Goal: Transaction & Acquisition: Purchase product/service

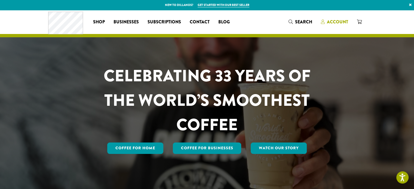
click at [340, 22] on span "Account" at bounding box center [337, 22] width 21 height 6
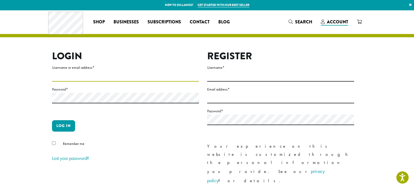
click at [84, 74] on input "Username or email address *" at bounding box center [125, 76] width 147 height 11
type input "**********"
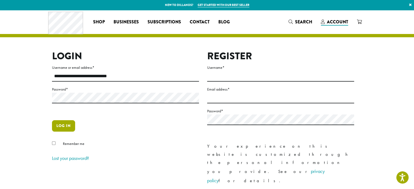
click at [68, 126] on button "Log in" at bounding box center [63, 125] width 23 height 11
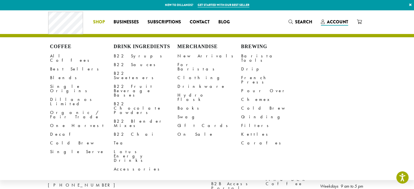
click at [100, 23] on span "Shop" at bounding box center [99, 22] width 12 height 7
click at [126, 63] on link "B22 Sauces" at bounding box center [146, 64] width 64 height 9
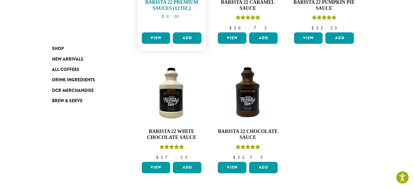
scroll to position [162, 0]
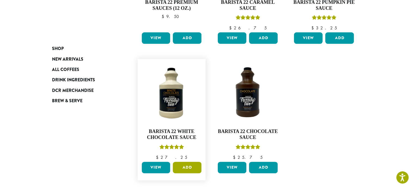
click at [187, 167] on button "Add" at bounding box center [187, 167] width 29 height 11
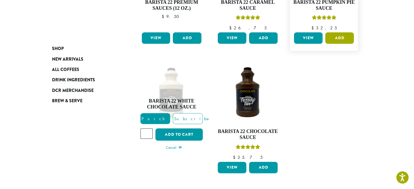
click at [336, 39] on button "Add" at bounding box center [340, 37] width 29 height 11
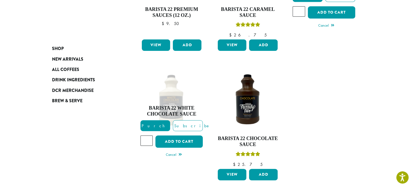
scroll to position [156, 0]
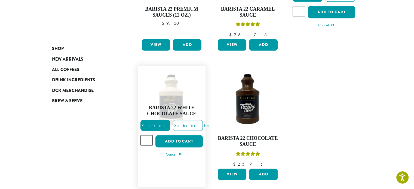
type input "*"
click at [148, 139] on input "*" at bounding box center [147, 140] width 13 height 10
click at [179, 141] on button "Add to cart" at bounding box center [179, 141] width 47 height 12
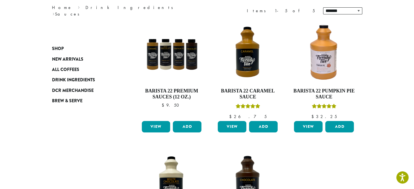
scroll to position [101, 0]
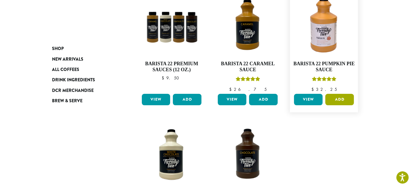
click at [341, 99] on button "Add" at bounding box center [340, 99] width 29 height 11
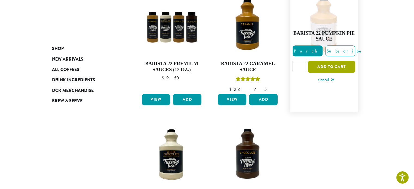
click at [324, 65] on button "Add to cart" at bounding box center [331, 67] width 47 height 12
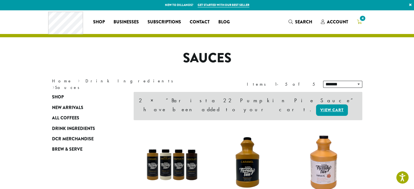
click at [361, 20] on span "4" at bounding box center [362, 18] width 7 height 7
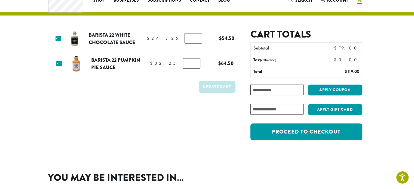
scroll to position [22, 0]
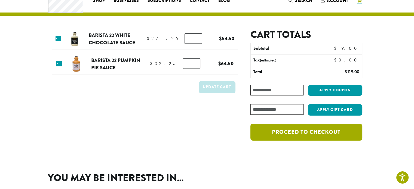
click at [334, 132] on link "Proceed to checkout" at bounding box center [307, 132] width 112 height 17
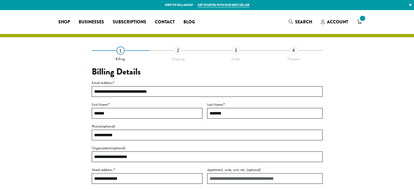
select select "**"
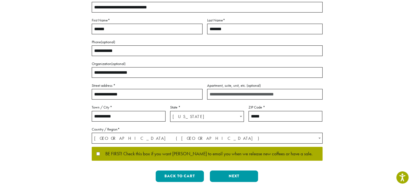
scroll to position [114, 0]
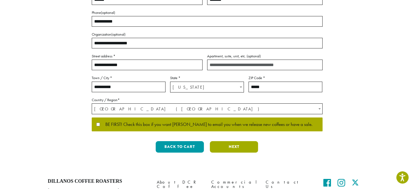
click at [229, 151] on button "Next" at bounding box center [234, 146] width 48 height 11
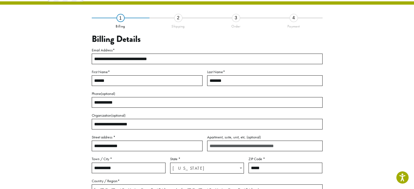
scroll to position [31, 0]
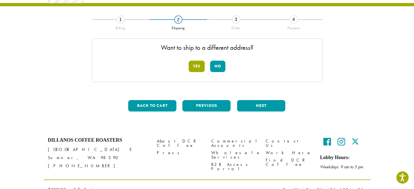
click at [199, 71] on button "Yes" at bounding box center [197, 66] width 16 height 11
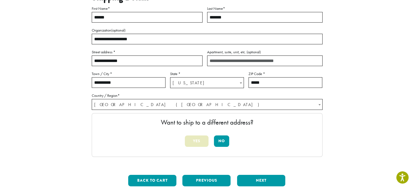
scroll to position [77, 0]
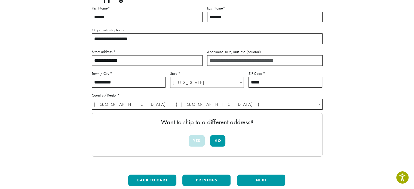
click at [168, 58] on input "**********" at bounding box center [147, 60] width 111 height 11
type input "*"
type input "**********"
click at [214, 65] on input "Apartment, suite, unit, etc. (optional)" at bounding box center [265, 60] width 116 height 11
type input "********"
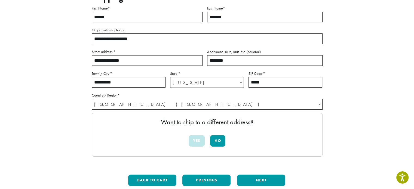
click at [137, 82] on input "**********" at bounding box center [129, 82] width 74 height 11
type input "*"
type input "**********"
click at [264, 85] on input "*****" at bounding box center [286, 82] width 74 height 11
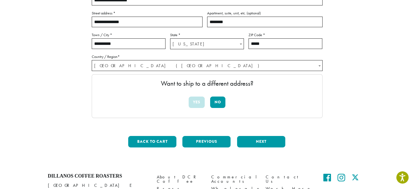
scroll to position [125, 0]
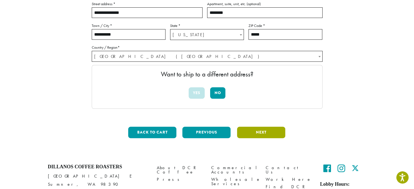
type input "*****"
click at [273, 134] on button "Next" at bounding box center [261, 132] width 48 height 11
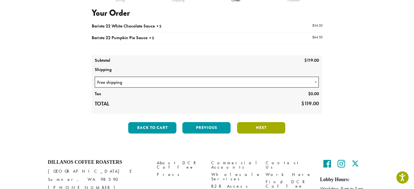
scroll to position [59, 0]
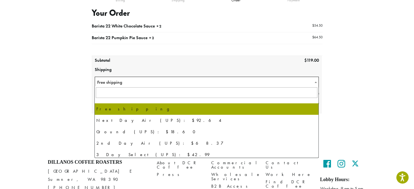
click at [317, 80] on span at bounding box center [315, 82] width 5 height 11
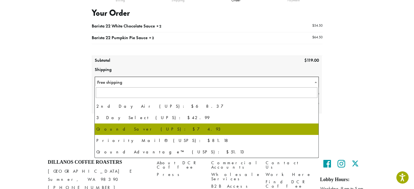
scroll to position [0, 0]
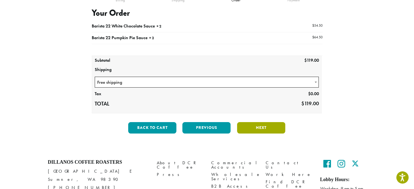
click at [262, 126] on button "Next" at bounding box center [261, 127] width 48 height 11
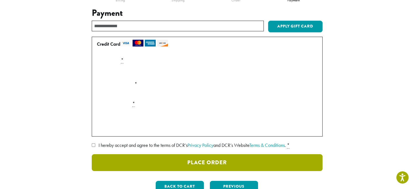
click at [212, 160] on button "Place Order" at bounding box center [207, 162] width 231 height 17
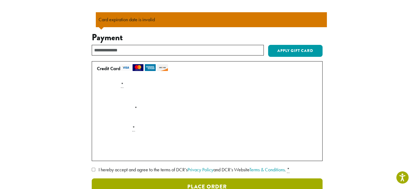
scroll to position [63, 0]
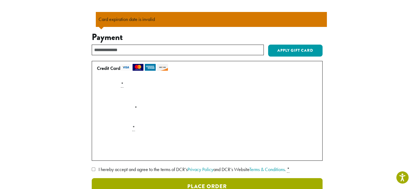
type button "Place Order"
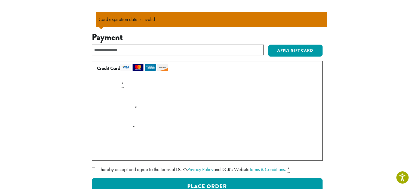
scroll to position [110, 0]
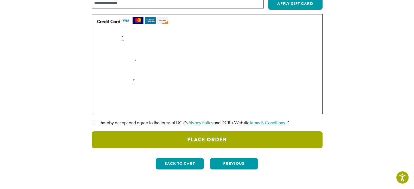
click at [162, 146] on button "Place Order" at bounding box center [207, 140] width 231 height 17
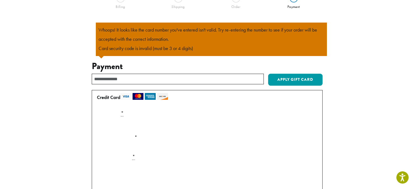
scroll to position [48, 0]
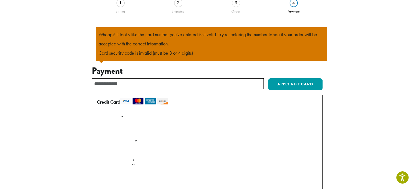
click at [395, 66] on section "**********" at bounding box center [207, 114] width 414 height 305
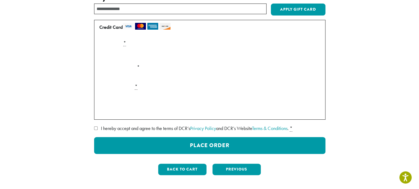
scroll to position [126, 0]
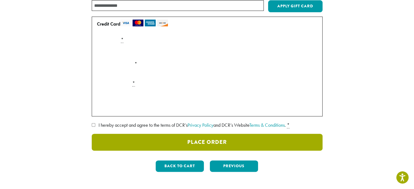
click at [129, 139] on button "Place Order" at bounding box center [207, 142] width 231 height 17
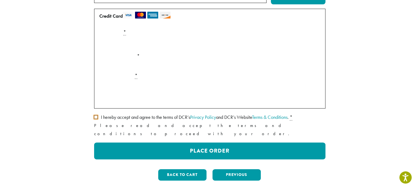
scroll to position [122, 0]
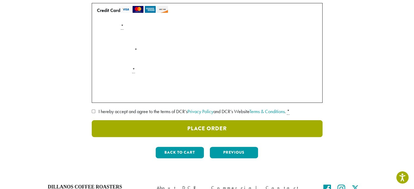
click at [118, 128] on button "Place Order" at bounding box center [207, 128] width 231 height 17
